Goal: Information Seeking & Learning: Learn about a topic

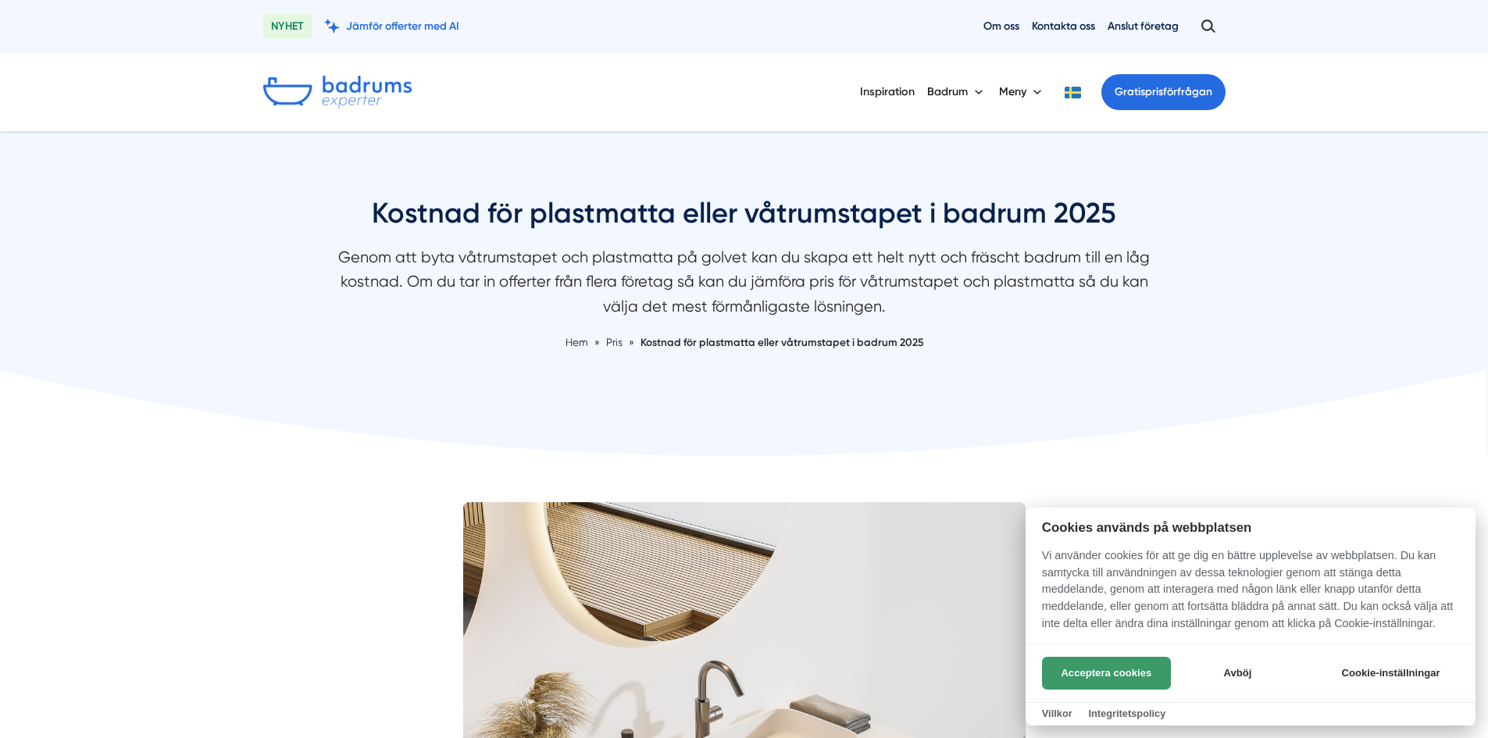
click at [1147, 665] on button "Acceptera cookies" at bounding box center [1106, 673] width 129 height 33
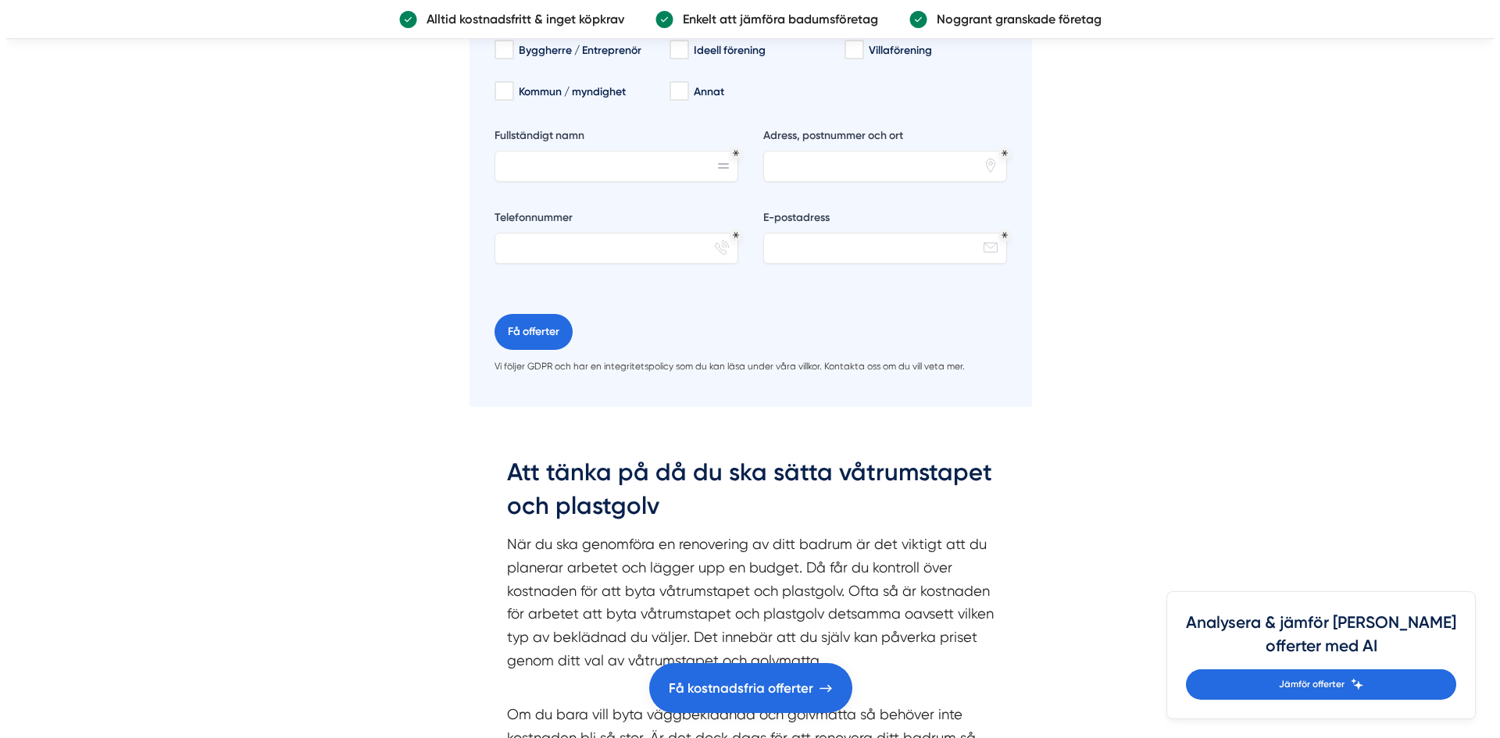
scroll to position [3475, 0]
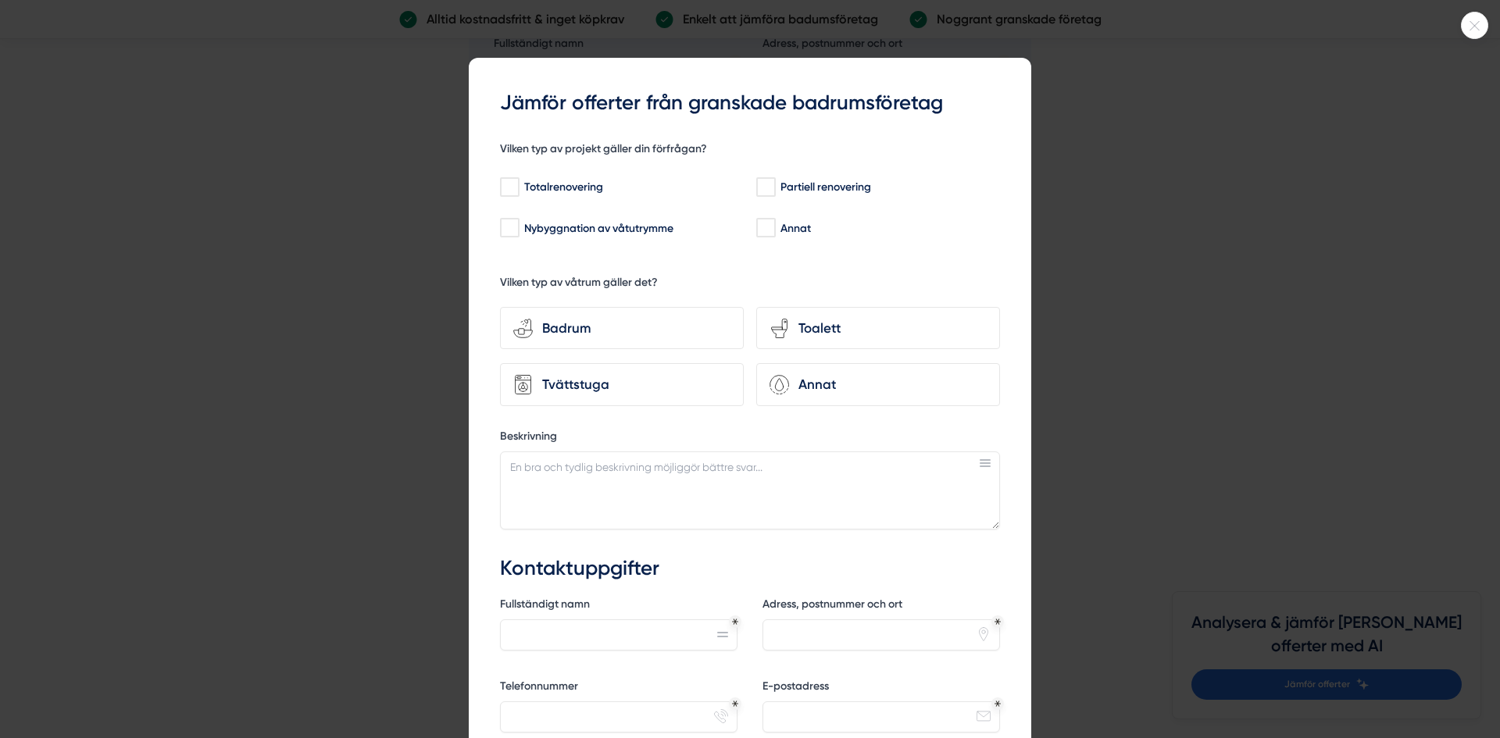
drag, startPoint x: 1493, startPoint y: 37, endPoint x: 1499, endPoint y: 362, distance: 325.8
click at [1487, 362] on html "NYHET Jämför offerter med AI Om oss Kontakta oss Anslut företag Inspiration Bad…" at bounding box center [750, 358] width 1500 height 7667
click at [512, 182] on input "Totalrenovering" at bounding box center [509, 188] width 18 height 16
checkbox input "true"
click at [580, 326] on div "Badrum" at bounding box center [632, 328] width 198 height 21
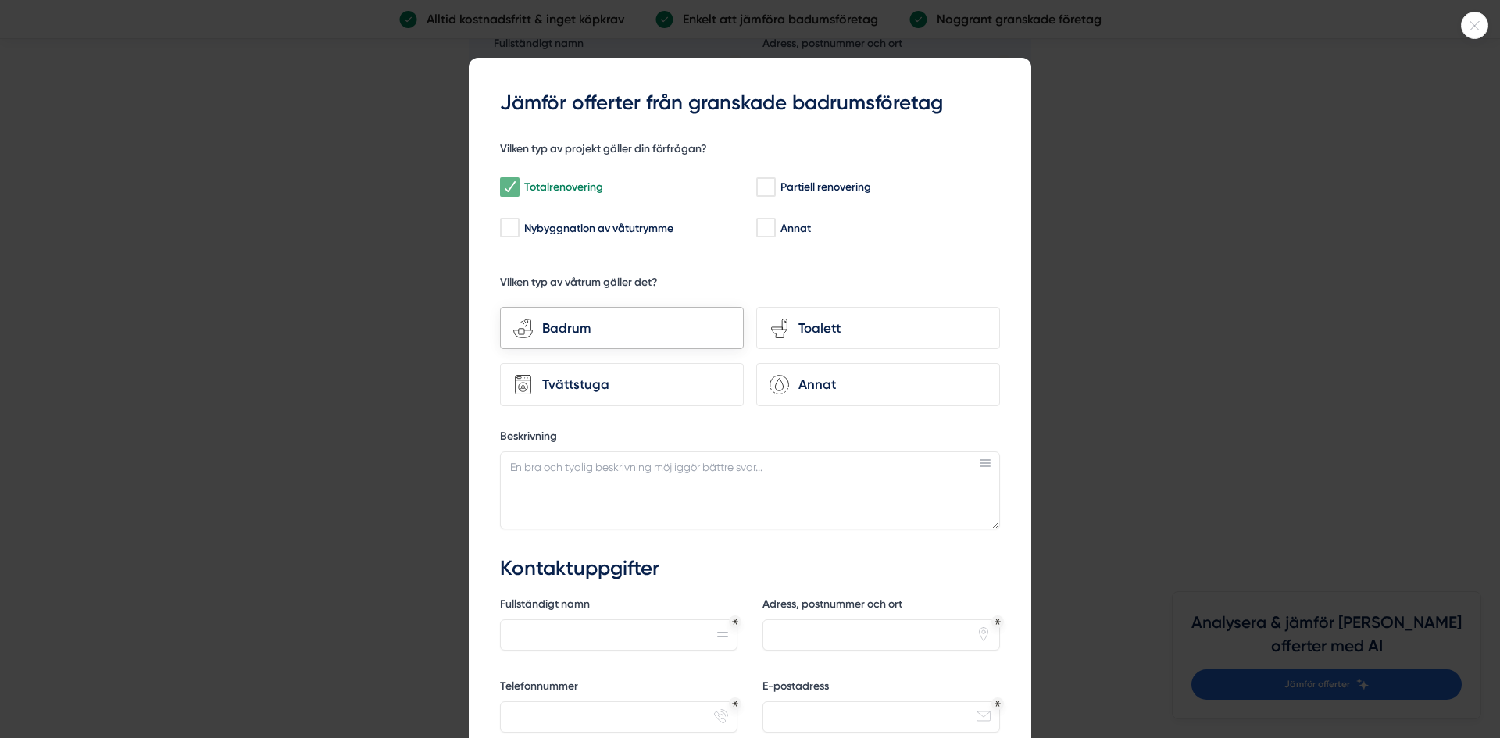
click at [0, 0] on input "bathroom-tub-towel Badrum" at bounding box center [0, 0] width 0 height 0
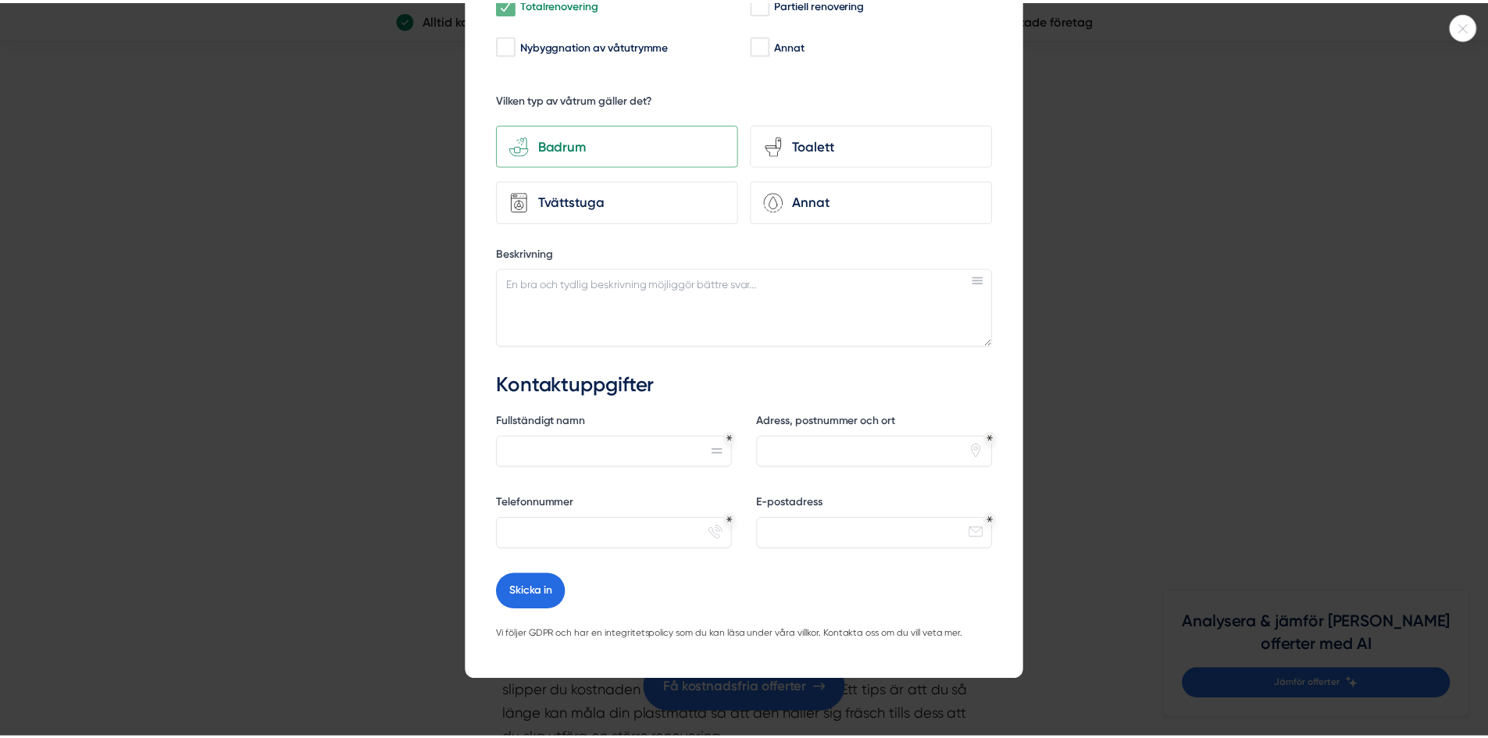
scroll to position [0, 0]
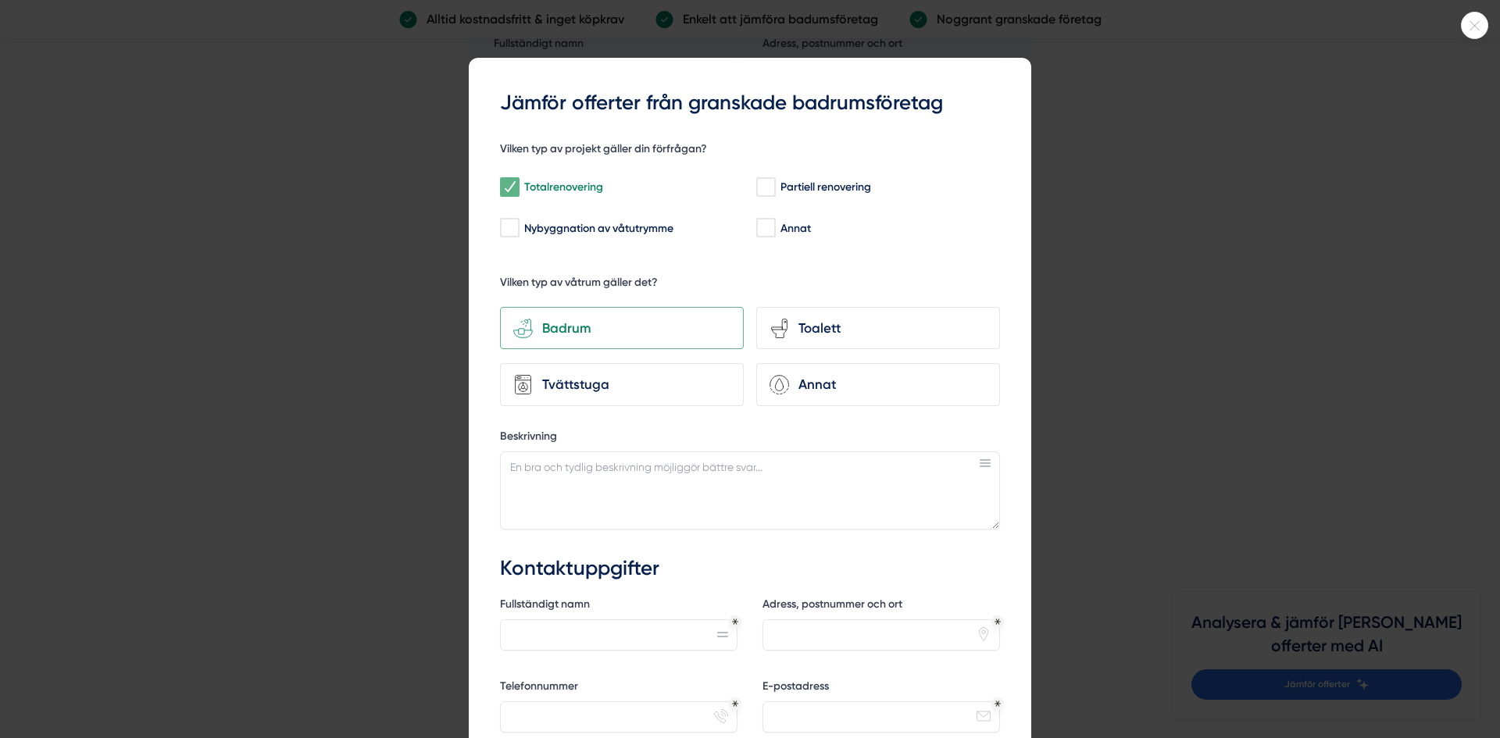
click at [1470, 29] on icon at bounding box center [1474, 25] width 26 height 9
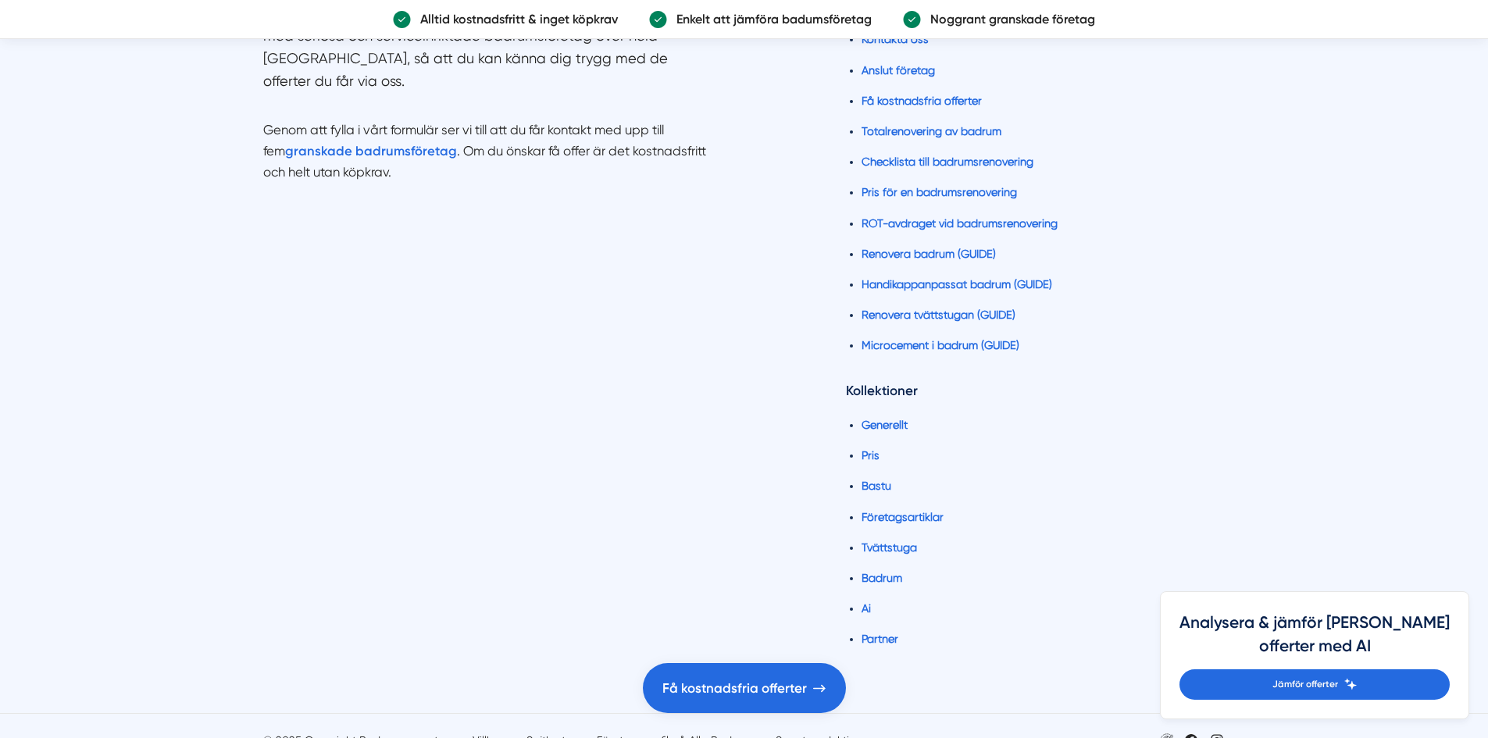
scroll to position [6909, 0]
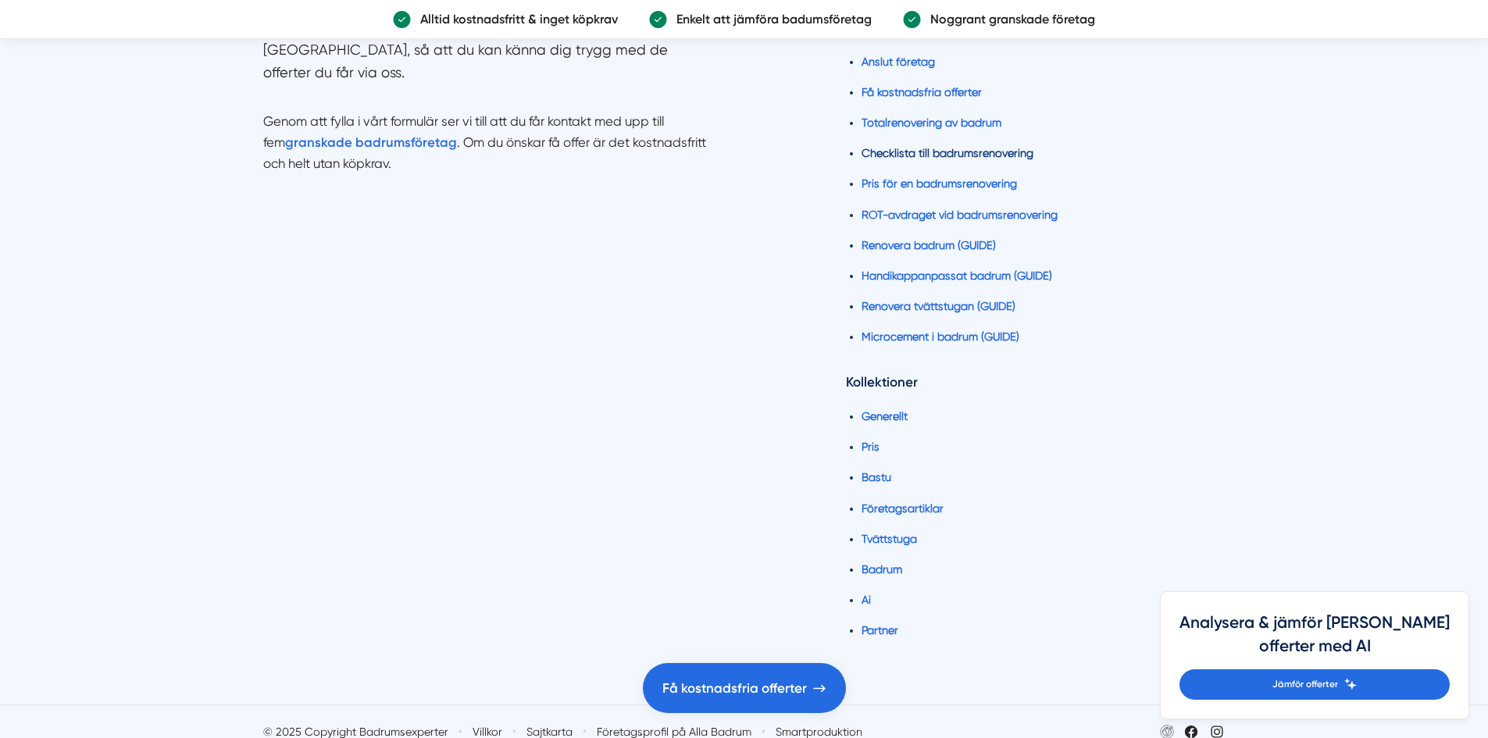
click at [1006, 147] on link "Checklista till badrumsrenovering" at bounding box center [948, 153] width 172 height 12
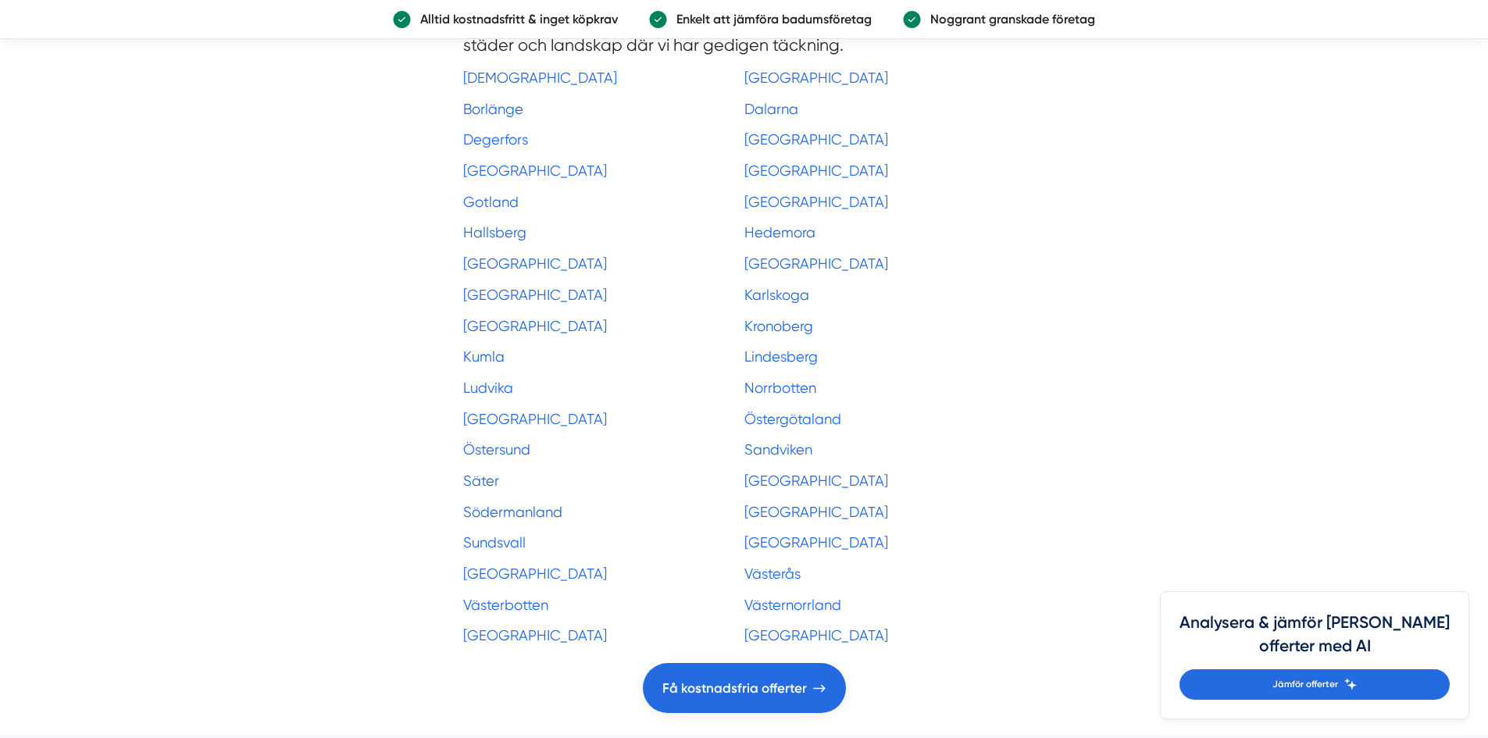
scroll to position [12154, 0]
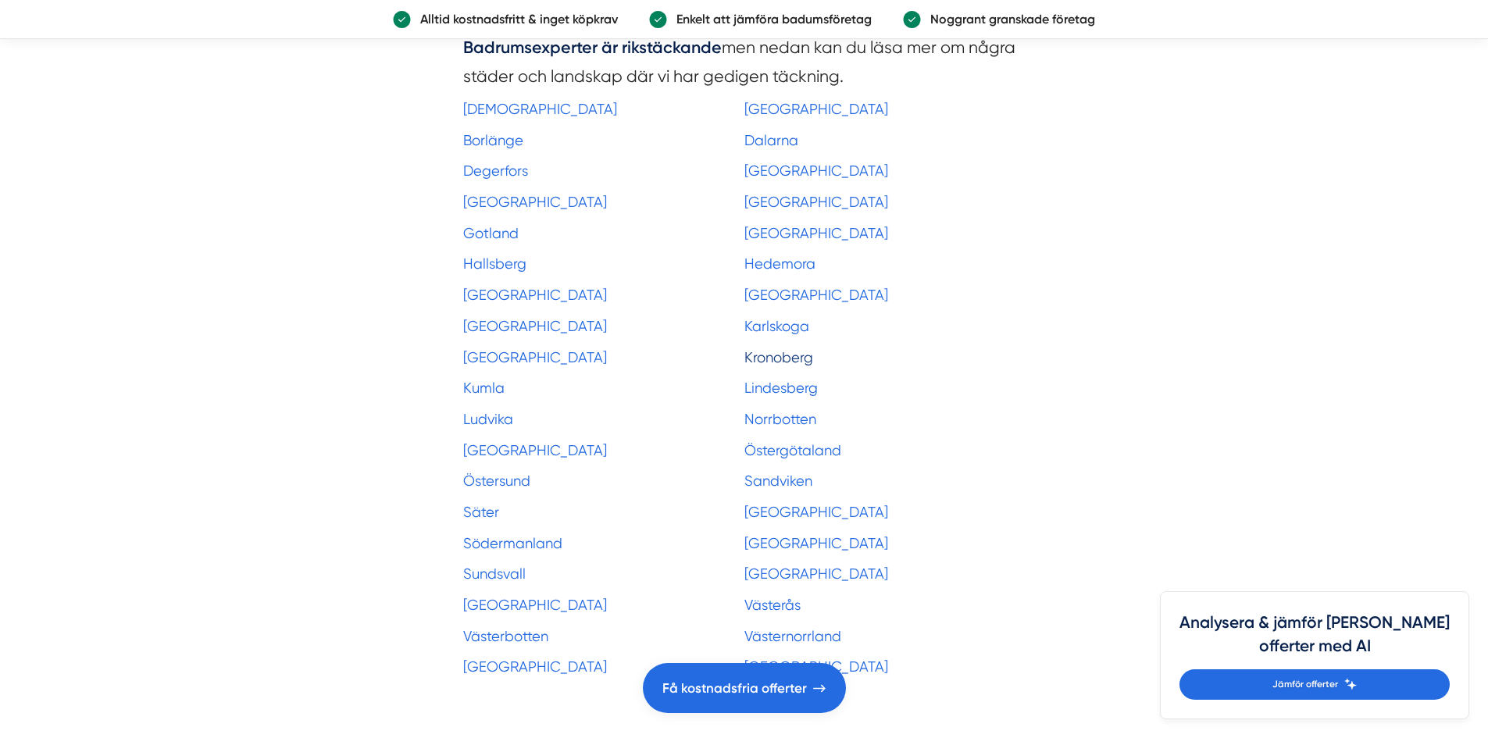
click at [768, 349] on link "Kronoberg" at bounding box center [778, 357] width 69 height 16
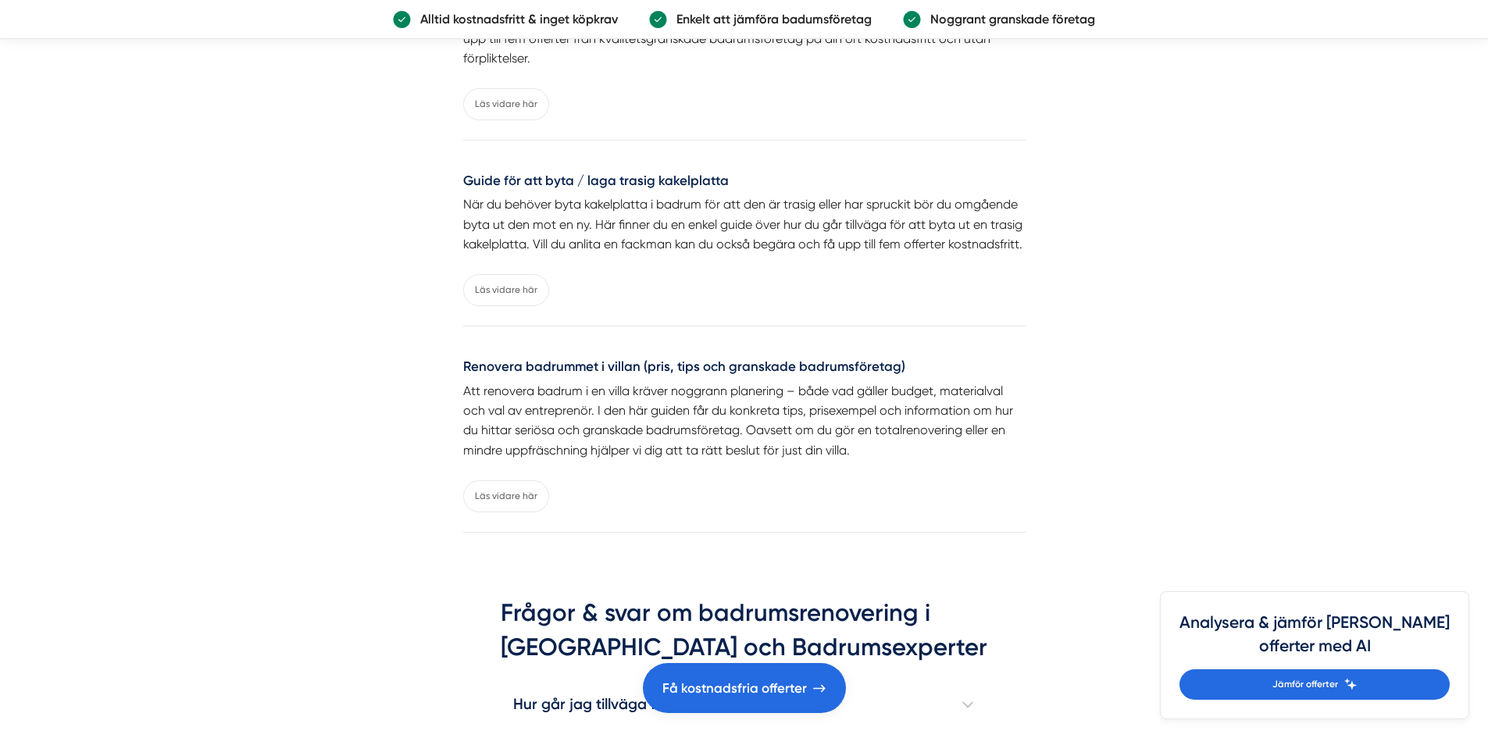
scroll to position [6958, 0]
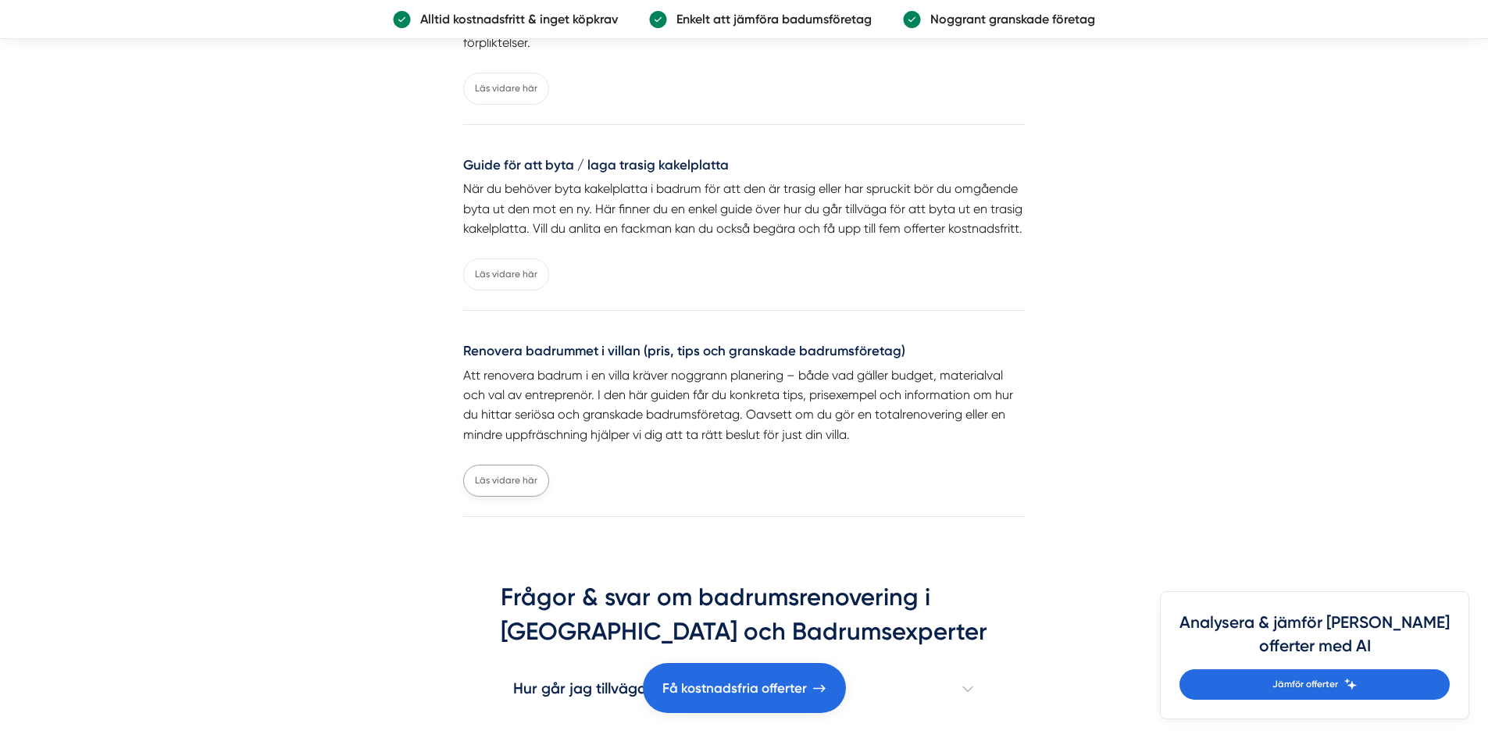
click at [514, 486] on link "Läs vidare här" at bounding box center [506, 481] width 86 height 32
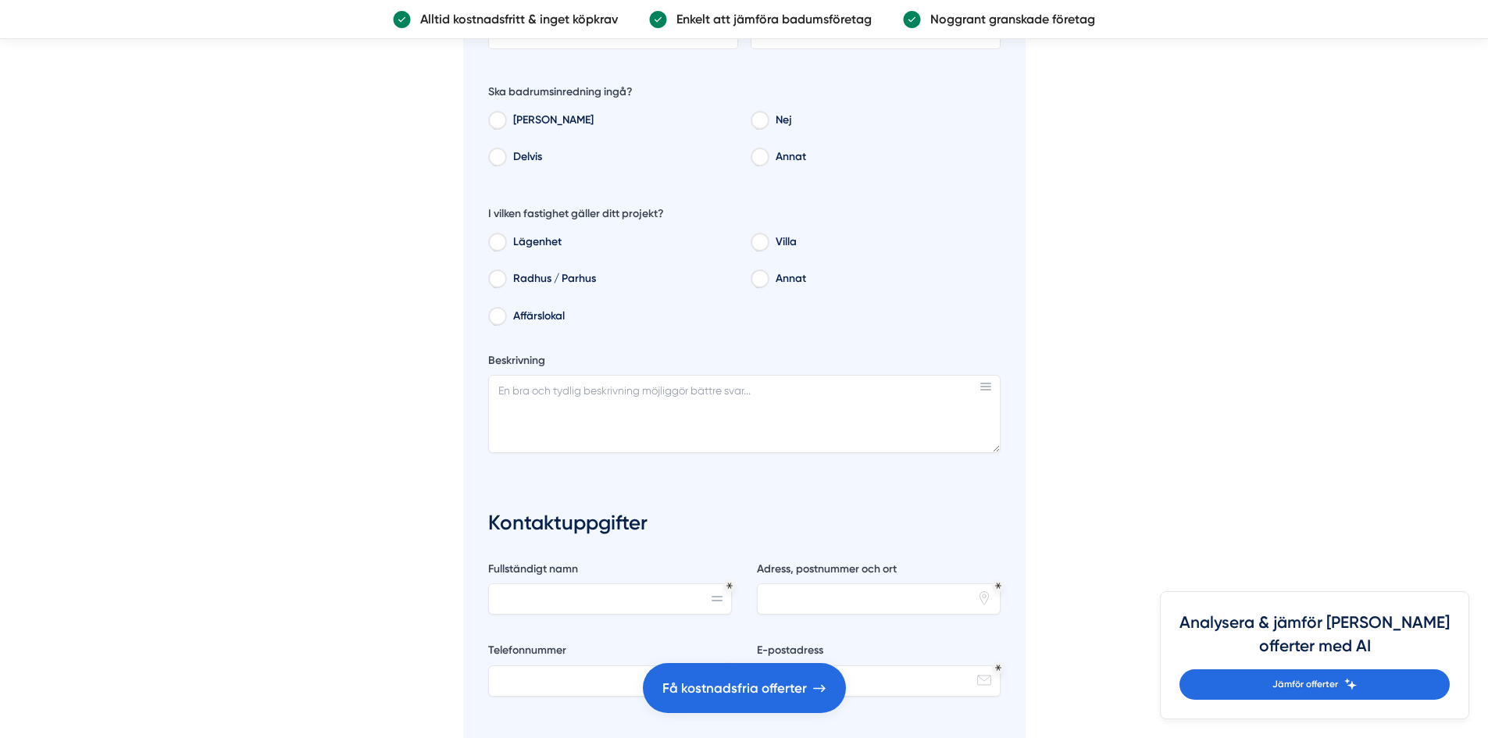
scroll to position [5456, 0]
